Goal: Transaction & Acquisition: Purchase product/service

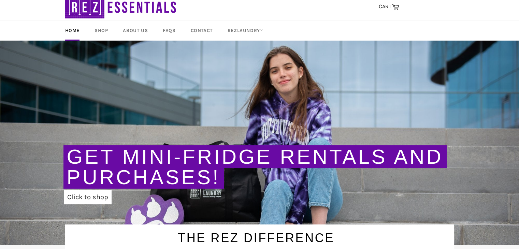
scroll to position [19, 0]
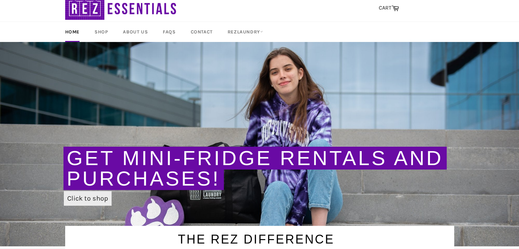
click at [88, 200] on link "Click to shop" at bounding box center [88, 198] width 48 height 15
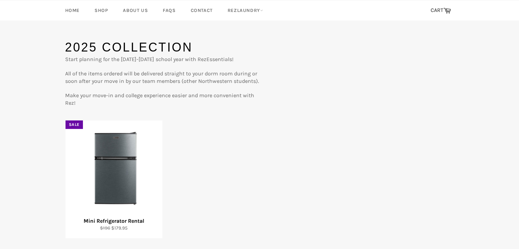
scroll to position [42, 0]
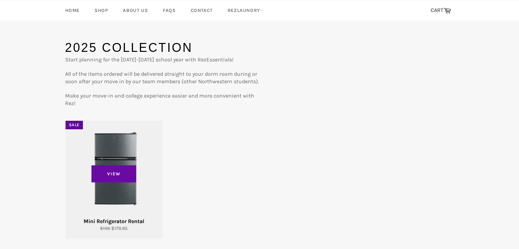
click at [99, 172] on img at bounding box center [114, 170] width 80 height 80
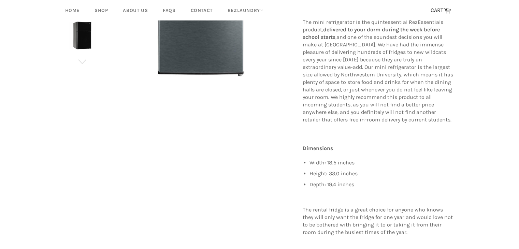
scroll to position [161, 0]
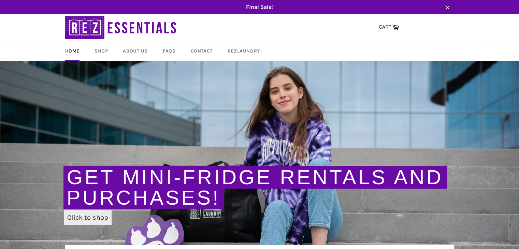
click at [92, 215] on link "Click to shop" at bounding box center [88, 217] width 48 height 15
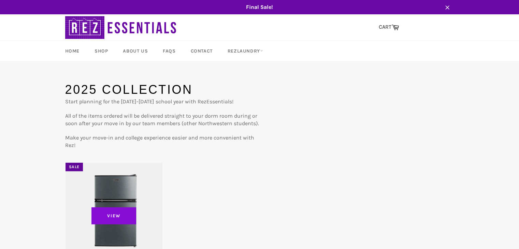
click at [113, 213] on span "View" at bounding box center [113, 215] width 45 height 17
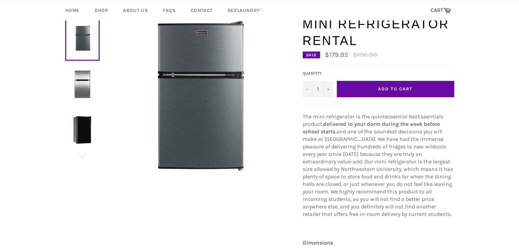
scroll to position [76, 0]
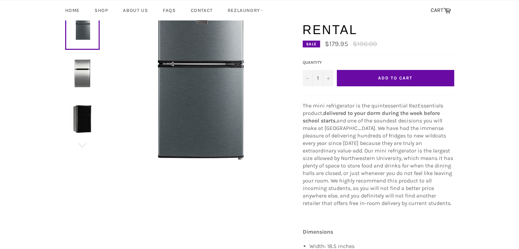
click at [430, 78] on button "Add to Cart" at bounding box center [395, 78] width 117 height 16
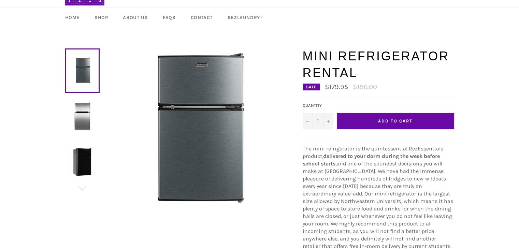
scroll to position [20, 0]
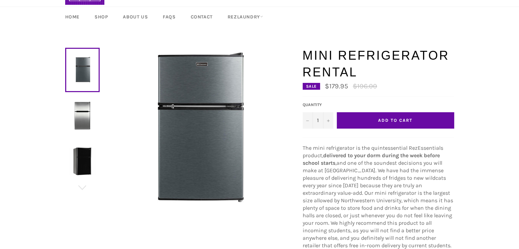
click at [431, 119] on button "Add to Cart" at bounding box center [395, 120] width 117 height 16
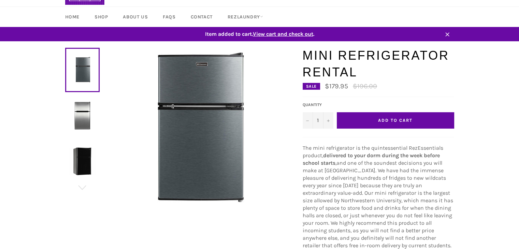
click at [446, 34] on icon "button" at bounding box center [447, 34] width 4 height 4
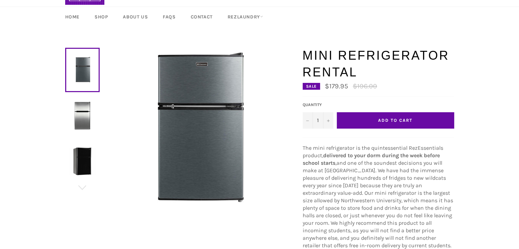
scroll to position [0, 0]
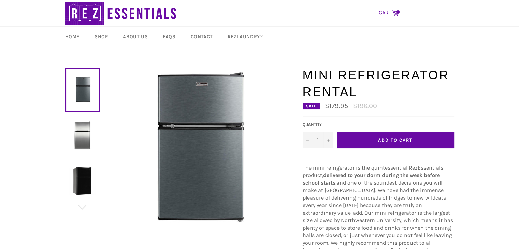
click at [393, 12] on icon at bounding box center [394, 13] width 7 height 5
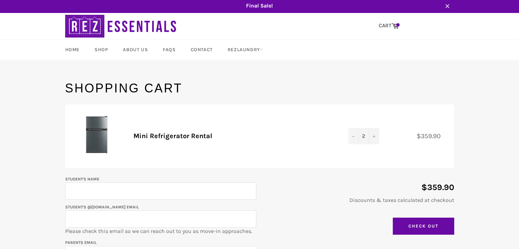
scroll to position [9, 0]
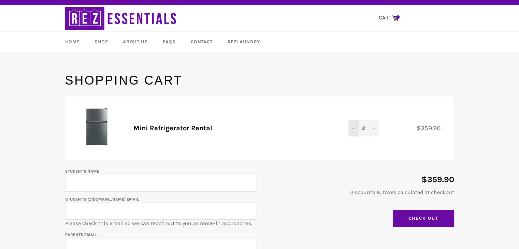
click at [353, 129] on icon "Decrease quantity" at bounding box center [353, 129] width 3 height 0
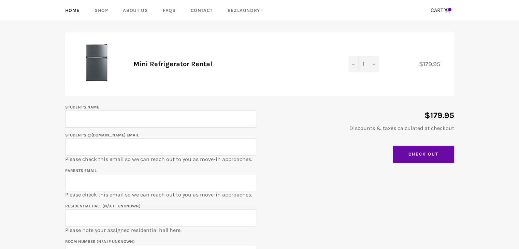
scroll to position [0, 0]
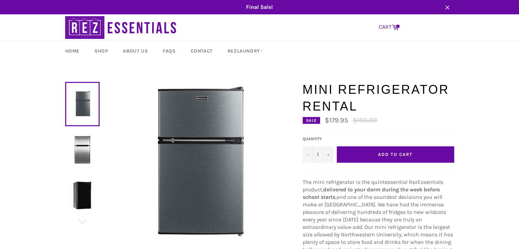
click at [397, 29] on icon at bounding box center [394, 27] width 7 height 5
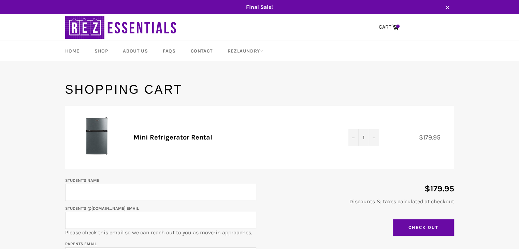
click at [438, 225] on input "Check Out" at bounding box center [423, 227] width 61 height 17
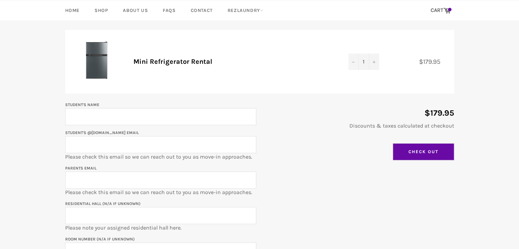
scroll to position [50, 0]
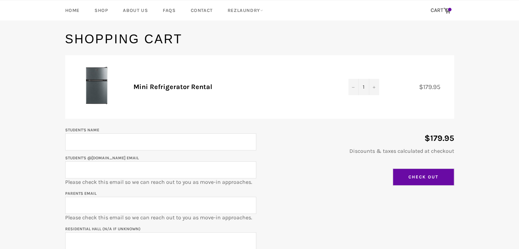
click at [440, 178] on input "Check Out" at bounding box center [423, 177] width 61 height 17
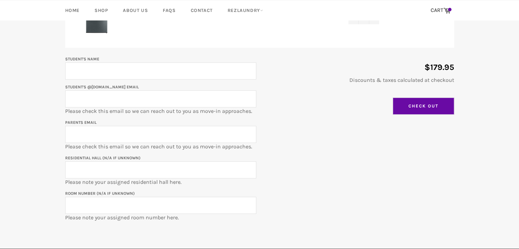
scroll to position [122, 0]
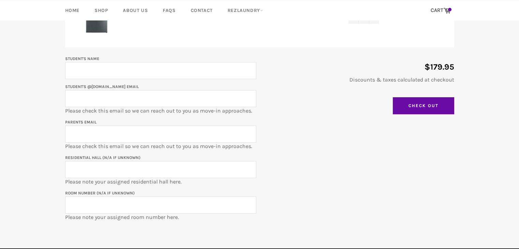
click at [93, 68] on input "Student's Name" at bounding box center [160, 70] width 191 height 17
type input "[PERSON_NAME]"
type input "norah.lougachi@"
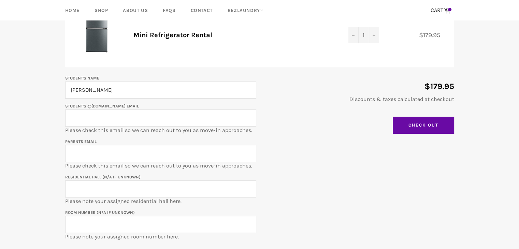
scroll to position [103, 0]
paste input "NorahLougachi2029@u.northwestern.edu"
type input "NorahLougachi2029@u.northwestern.edu"
click at [95, 94] on input "Norah L" at bounding box center [160, 89] width 191 height 17
type input "Norah Lougachi"
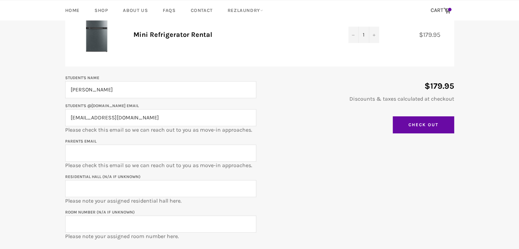
click at [97, 153] on input "Parents email" at bounding box center [160, 153] width 191 height 17
type input "kevin.lougachi@gmail.com"
type input "WIllard"
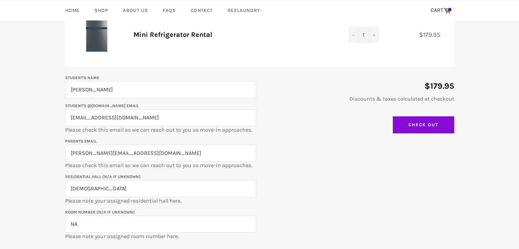
type input "NA"
click at [428, 124] on input "Check Out" at bounding box center [423, 124] width 61 height 17
